Goal: Information Seeking & Learning: Learn about a topic

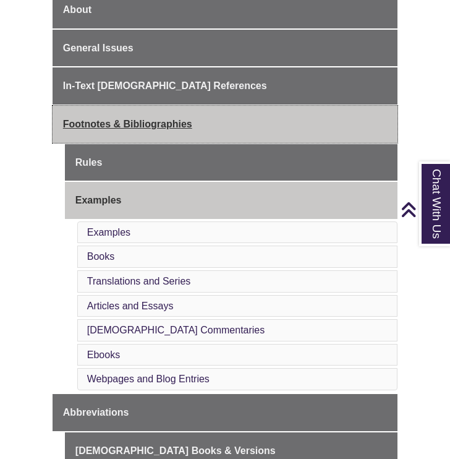
scroll to position [331, 0]
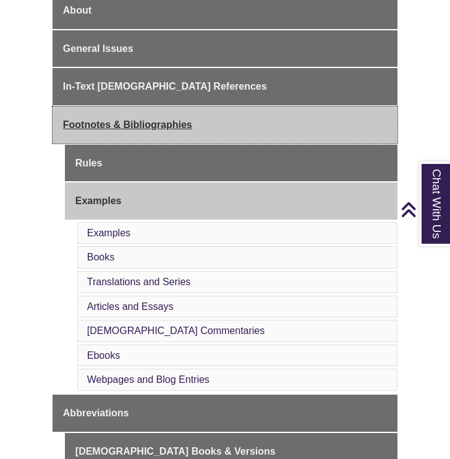
click at [179, 125] on span "Footnotes & Bibliographies" at bounding box center [127, 124] width 129 height 11
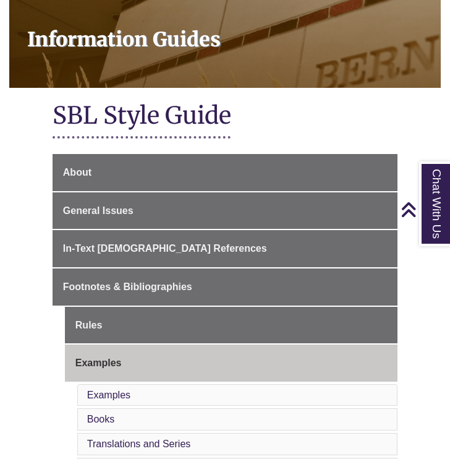
scroll to position [172, 0]
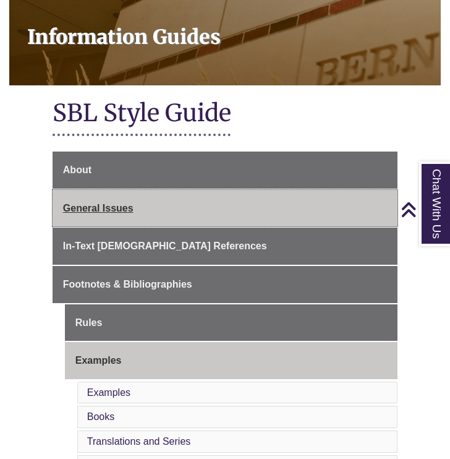
click at [203, 210] on link "General Issues" at bounding box center [225, 208] width 345 height 37
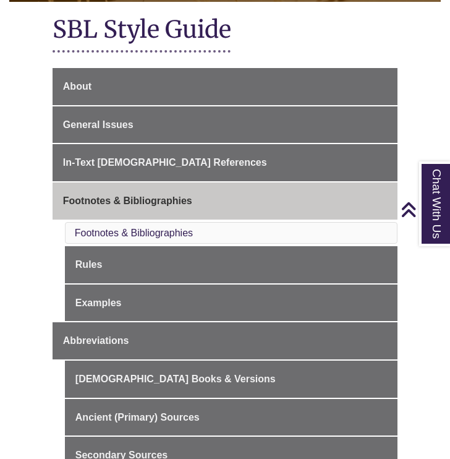
scroll to position [95, 0]
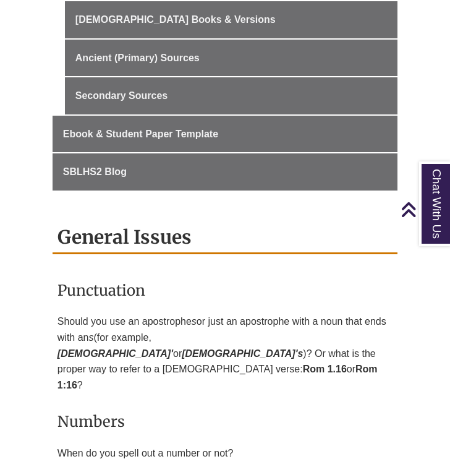
scroll to position [315, 0]
